Goal: Task Accomplishment & Management: Use online tool/utility

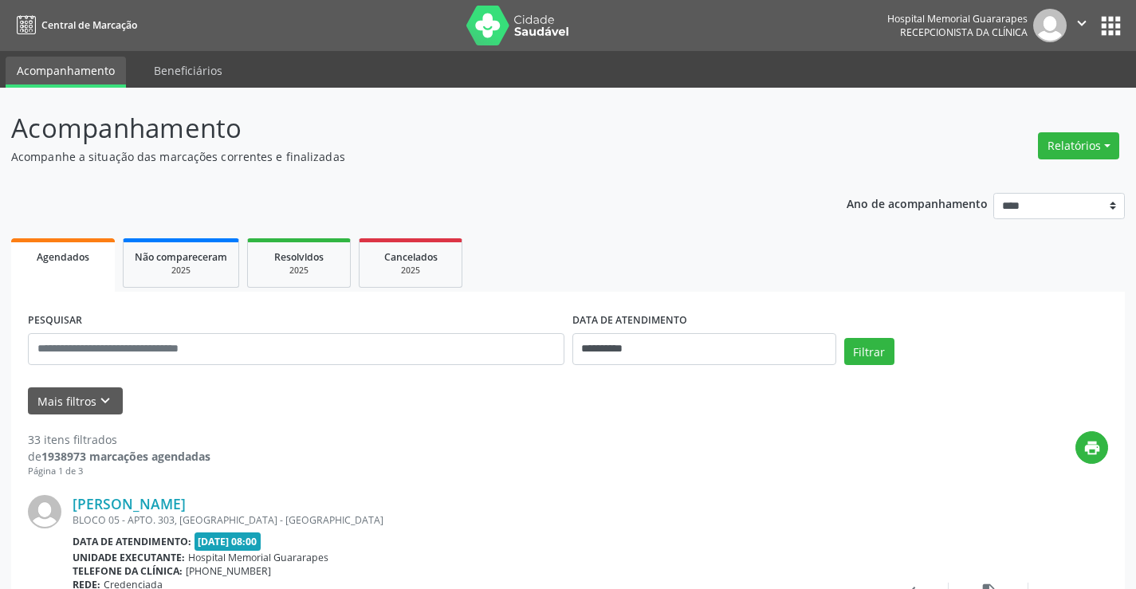
click at [1085, 25] on icon "" at bounding box center [1082, 23] width 18 height 18
click at [843, 157] on header "Acompanhamento Acompanhe a situação das marcações correntes e finalizadas Relat…" at bounding box center [568, 136] width 1114 height 57
click at [1121, 27] on button "apps" at bounding box center [1111, 26] width 28 height 28
click at [155, 67] on link "Beneficiários" at bounding box center [188, 71] width 91 height 28
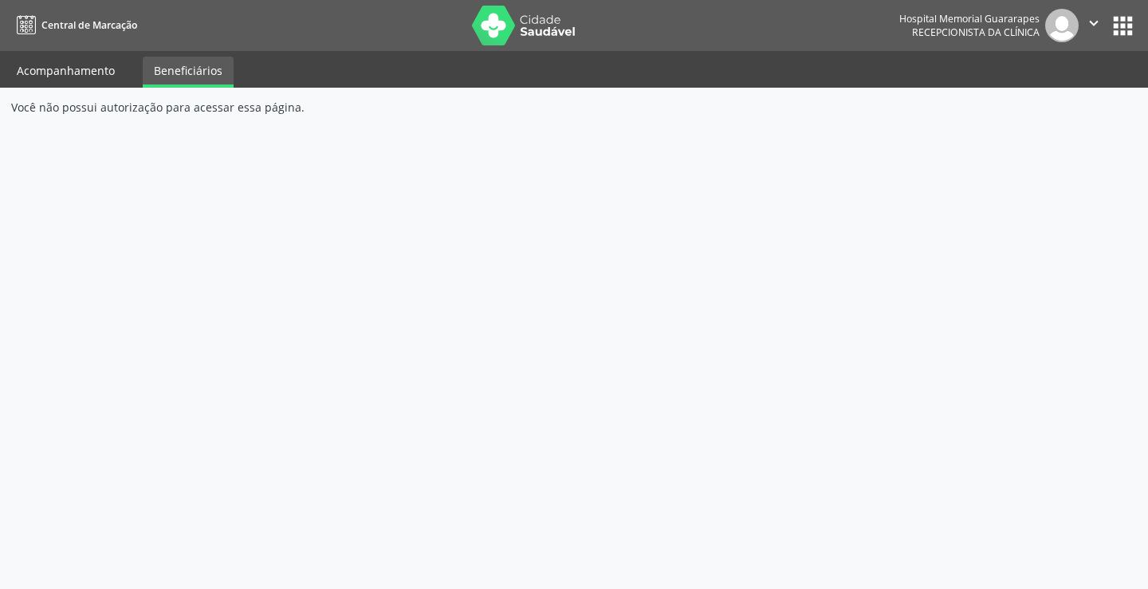
click at [91, 74] on link "Acompanhamento" at bounding box center [66, 71] width 120 height 28
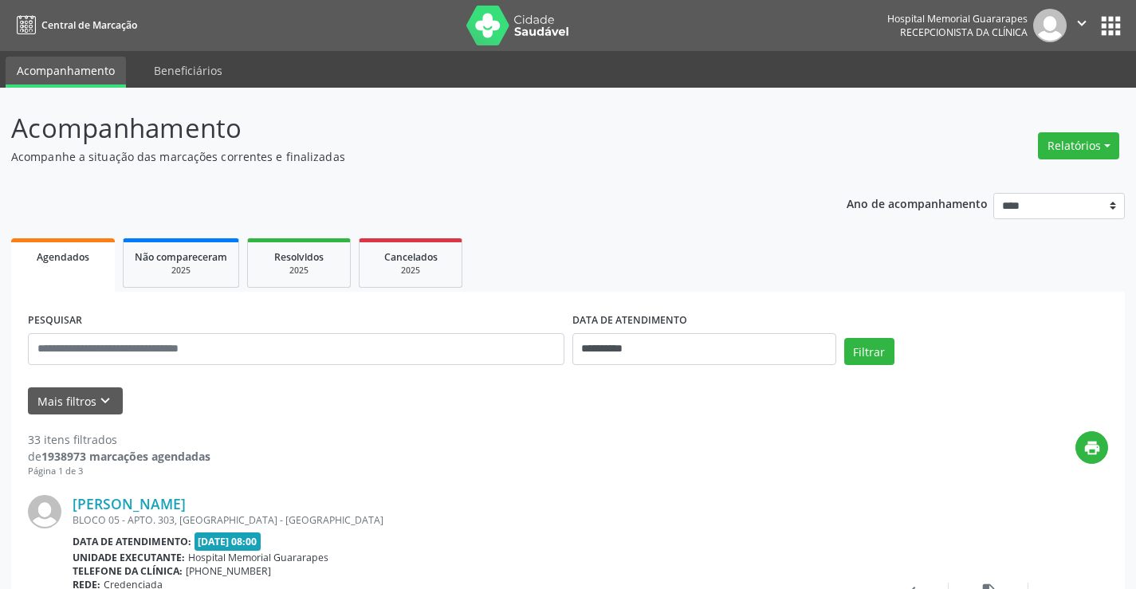
click at [1110, 36] on button "apps" at bounding box center [1111, 26] width 28 height 28
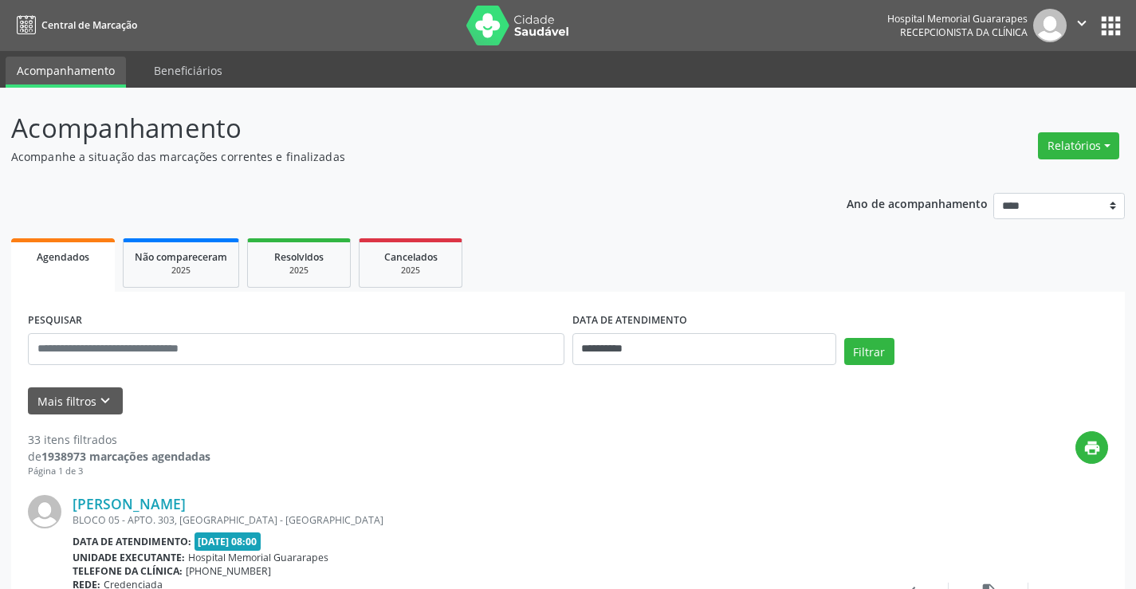
click at [1089, 30] on icon "" at bounding box center [1082, 23] width 18 height 18
click at [863, 133] on header "Acompanhamento Acompanhe a situação das marcações correntes e finalizadas Relat…" at bounding box center [568, 136] width 1114 height 57
click at [1119, 26] on button "apps" at bounding box center [1111, 26] width 28 height 28
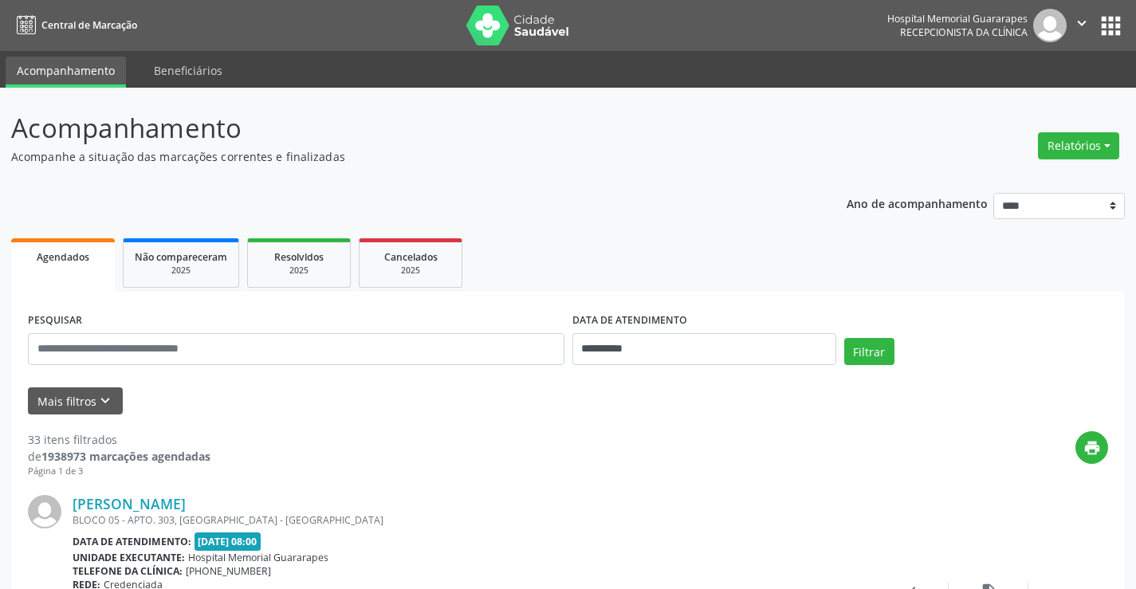
click at [1080, 22] on icon "" at bounding box center [1082, 23] width 18 height 18
click at [857, 132] on header "Acompanhamento Acompanhe a situação das marcações correntes e finalizadas Relat…" at bounding box center [568, 136] width 1114 height 57
click at [183, 349] on input "text" at bounding box center [296, 349] width 537 height 32
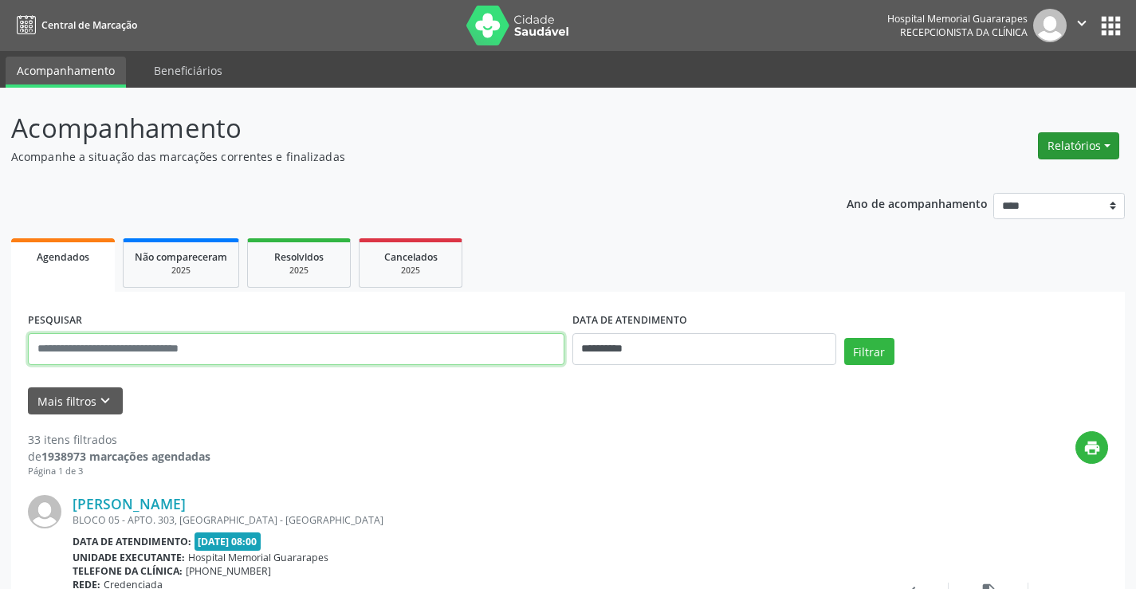
click at [1064, 144] on button "Relatórios" at bounding box center [1078, 145] width 81 height 27
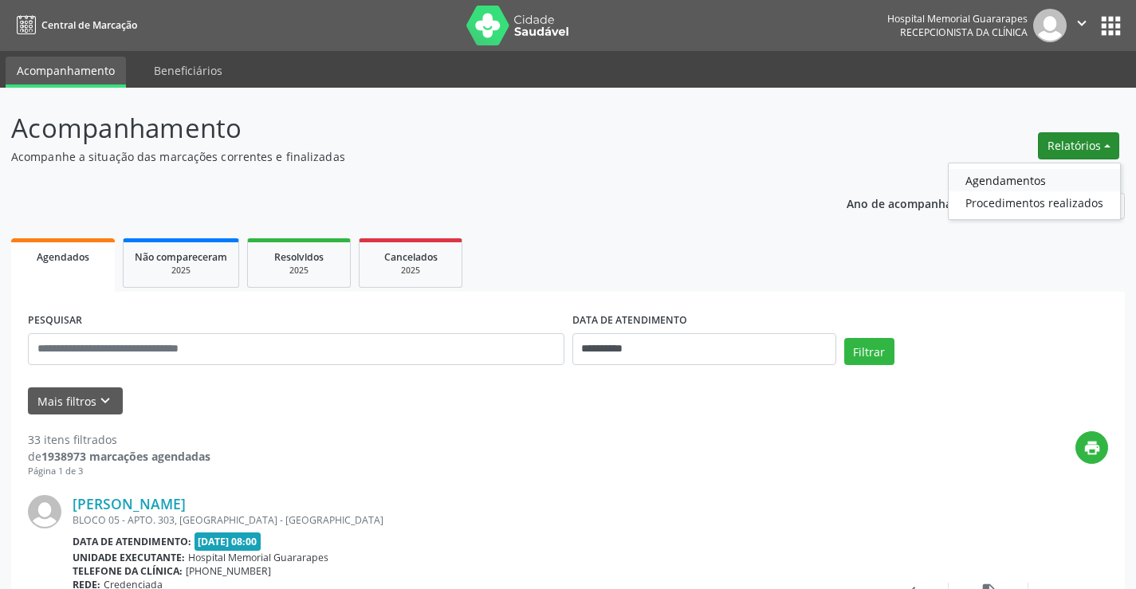
click at [1031, 176] on link "Agendamentos" at bounding box center [1034, 180] width 171 height 22
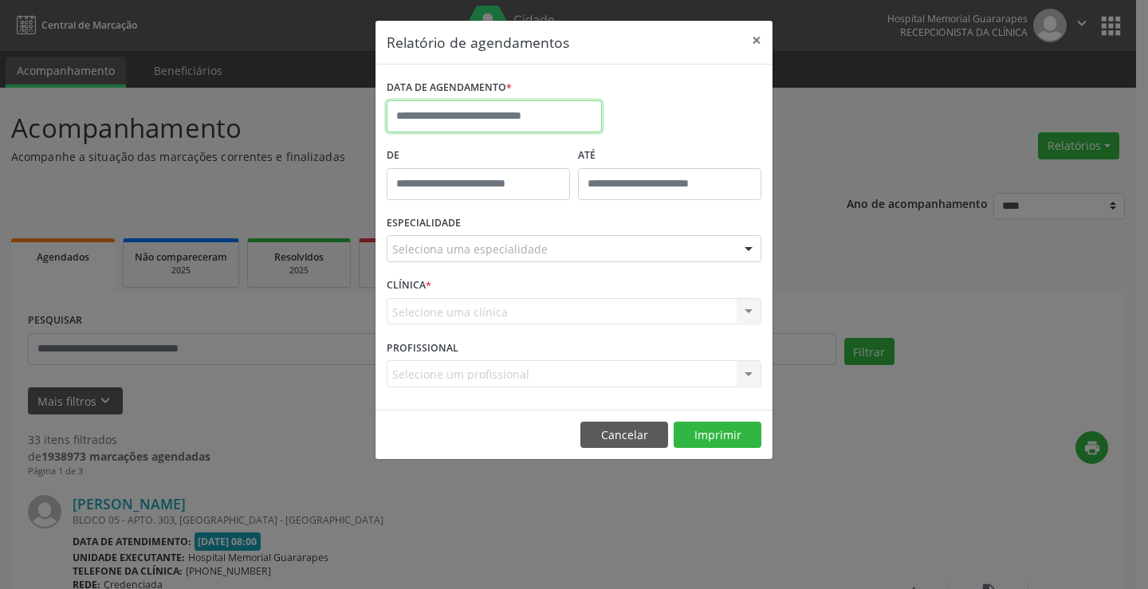
click at [423, 116] on input "text" at bounding box center [494, 116] width 215 height 32
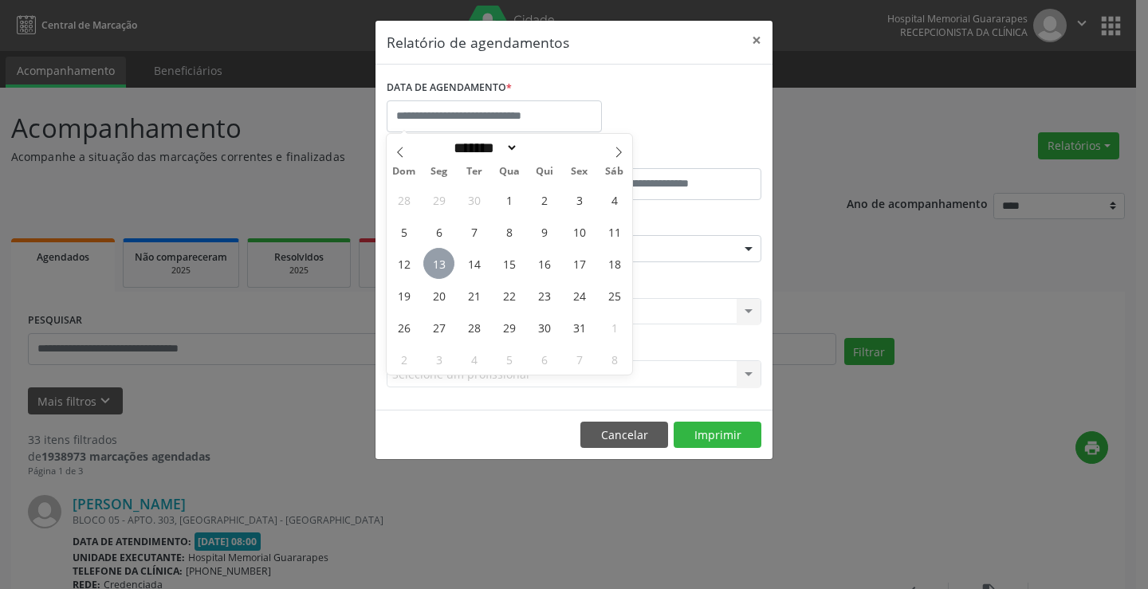
click at [443, 258] on span "13" at bounding box center [438, 263] width 31 height 31
type input "**********"
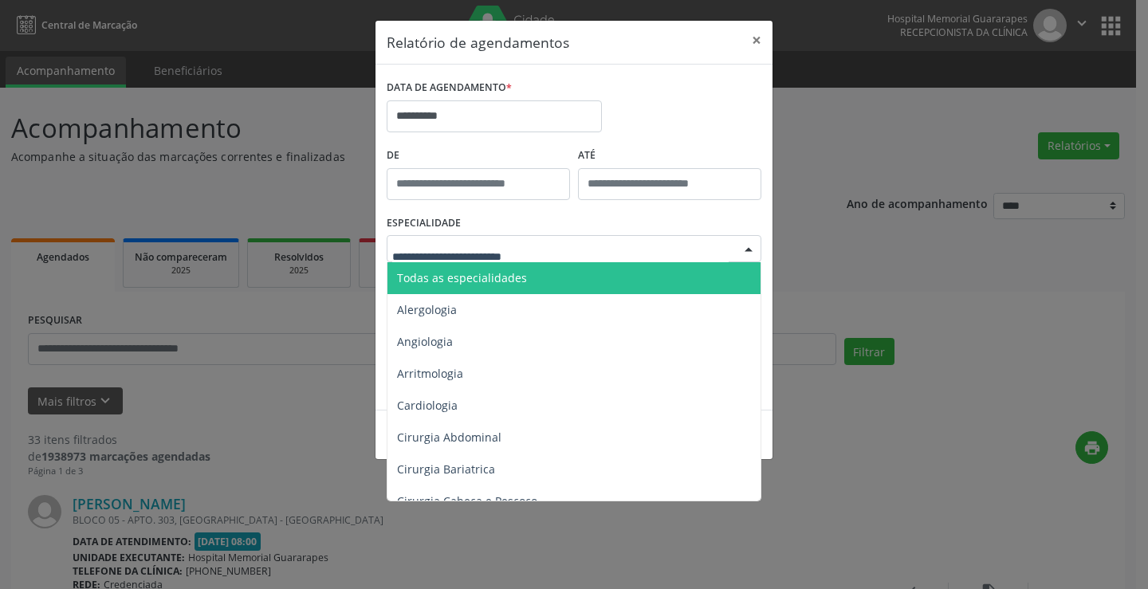
click at [440, 277] on span "Todas as especialidades" at bounding box center [462, 277] width 130 height 15
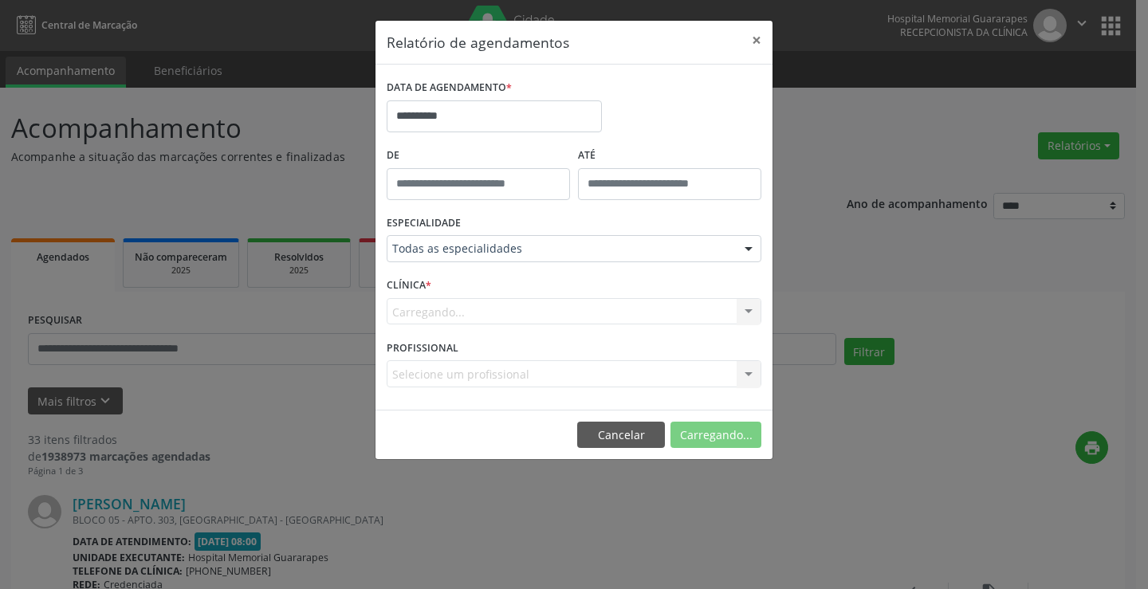
click at [440, 277] on form "**********" at bounding box center [574, 237] width 375 height 323
click at [720, 435] on button "Imprimir" at bounding box center [718, 435] width 88 height 27
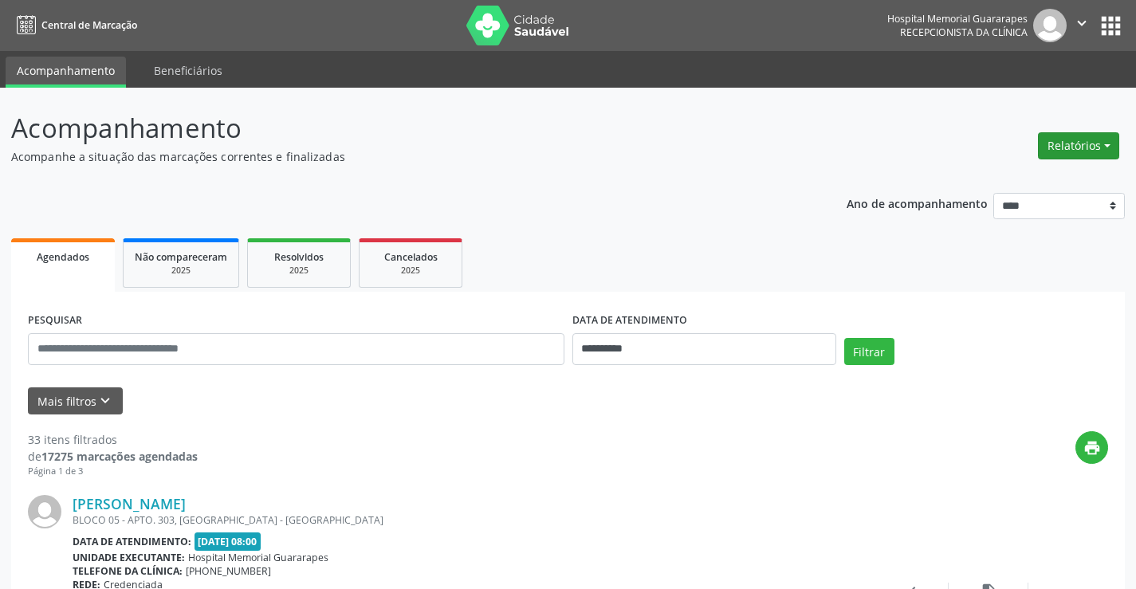
click at [1087, 151] on button "Relatórios" at bounding box center [1078, 145] width 81 height 27
click at [1014, 175] on link "Agendamentos" at bounding box center [1034, 180] width 171 height 22
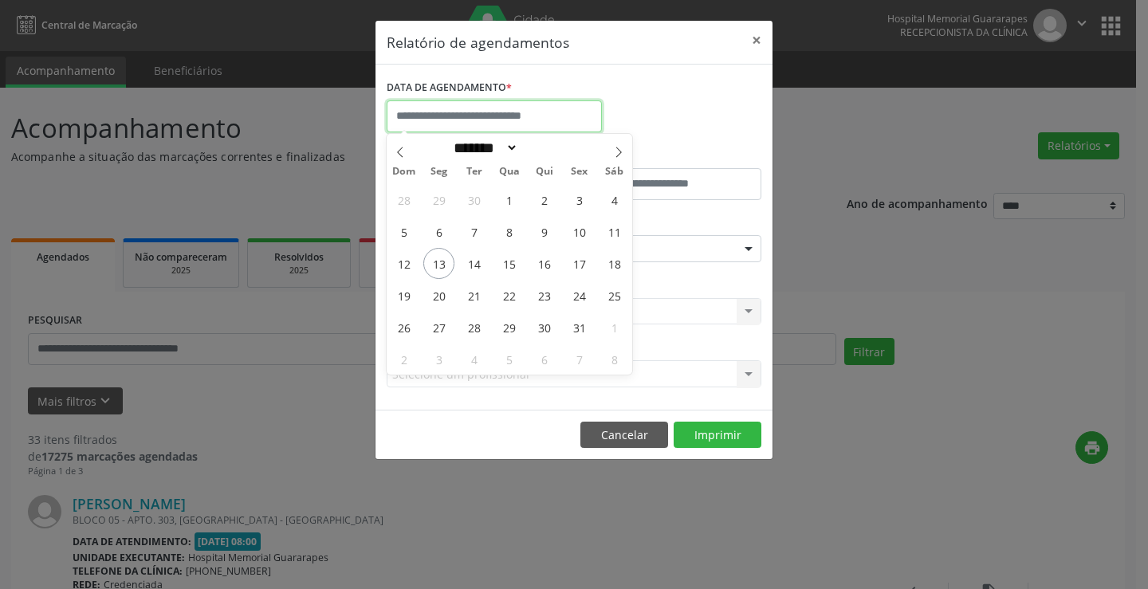
click at [472, 121] on input "text" at bounding box center [494, 116] width 215 height 32
click at [547, 266] on span "16" at bounding box center [544, 263] width 31 height 31
type input "**********"
click at [547, 266] on span "16" at bounding box center [544, 263] width 31 height 31
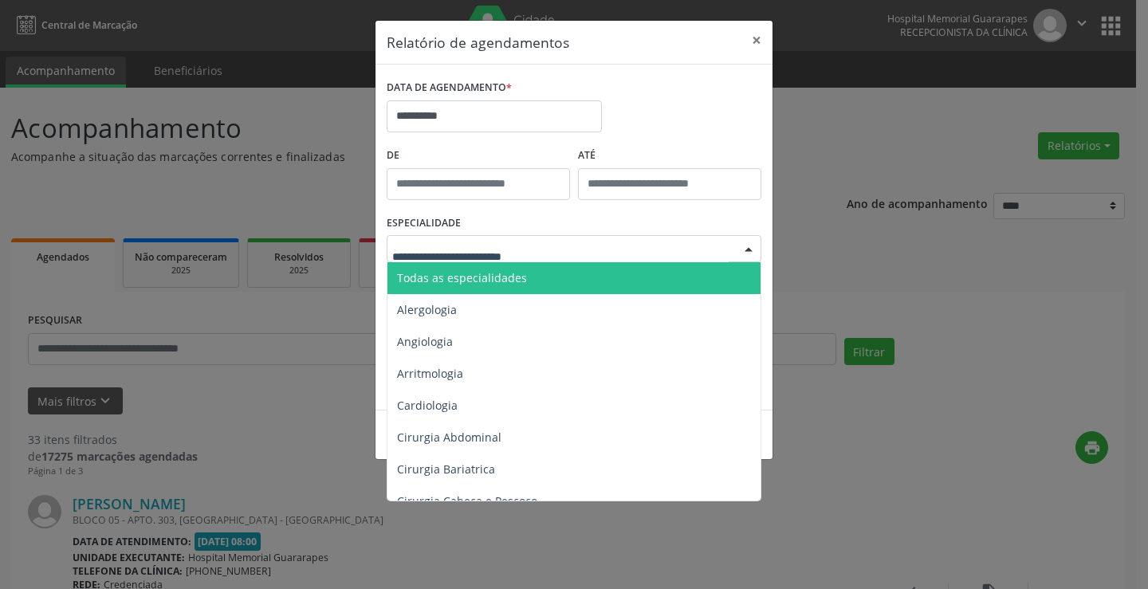
click at [535, 273] on span "Todas as especialidades" at bounding box center [576, 278] width 376 height 32
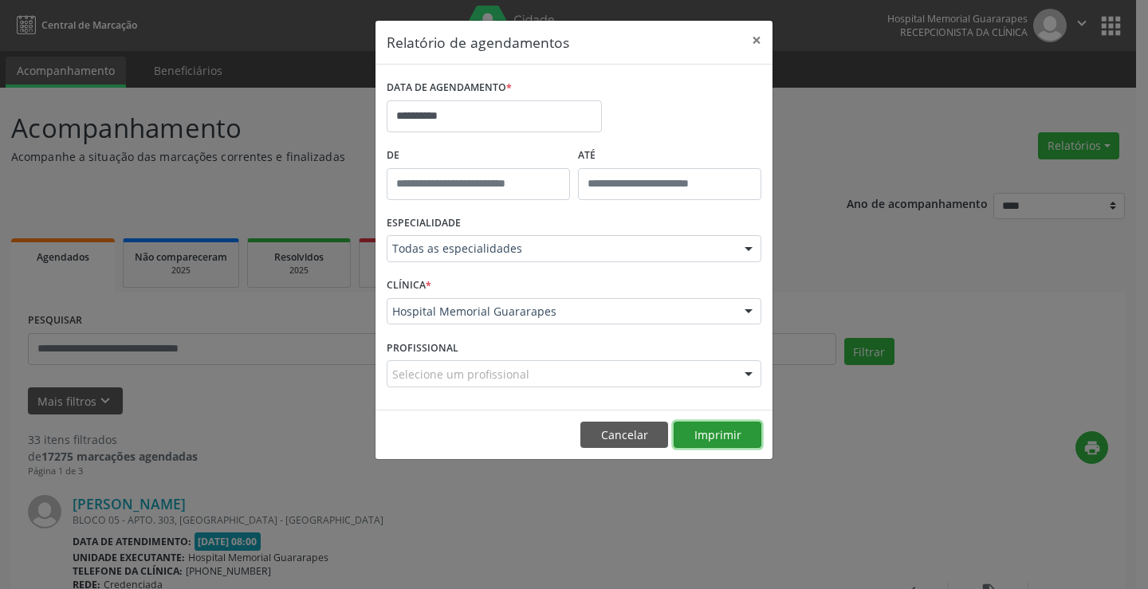
click at [742, 435] on button "Imprimir" at bounding box center [718, 435] width 88 height 27
